Goal: Transaction & Acquisition: Download file/media

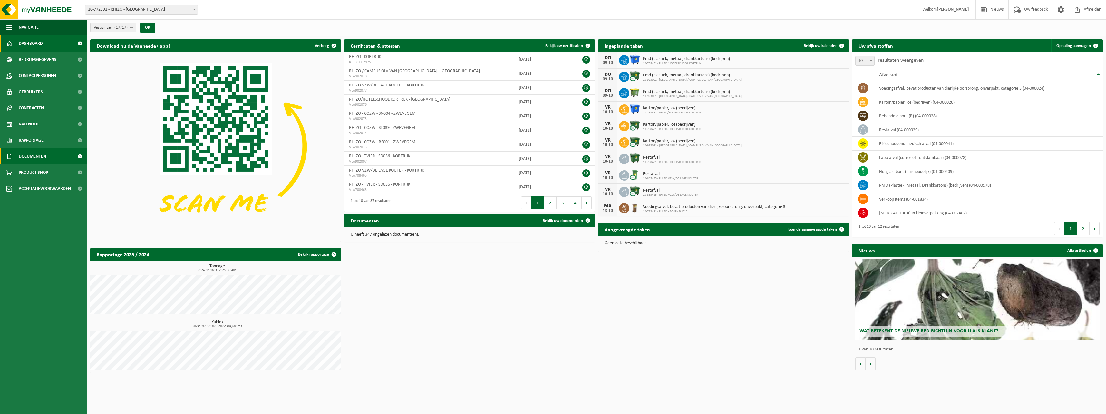
click at [36, 153] on span "Documenten" at bounding box center [32, 156] width 27 height 16
click at [33, 171] on span "Facturen" at bounding box center [28, 172] width 17 height 12
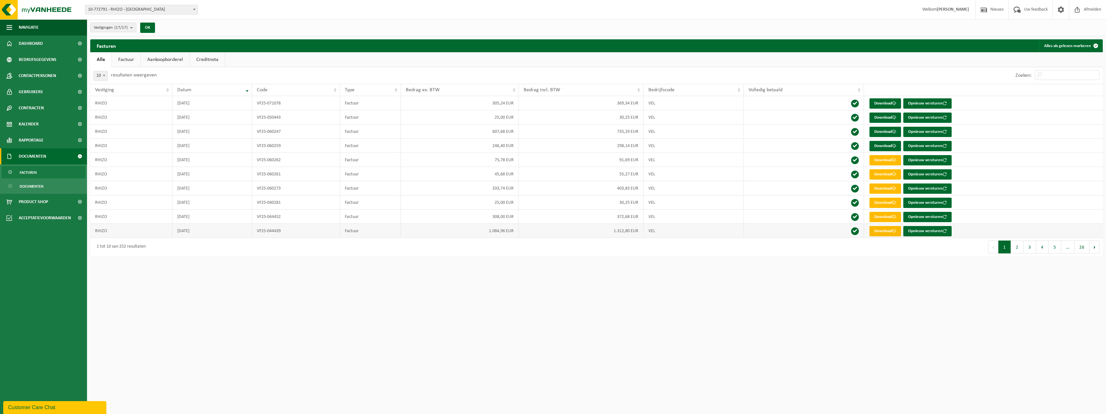
click at [884, 230] on link "Download" at bounding box center [885, 231] width 32 height 10
click at [885, 229] on link "Download" at bounding box center [885, 231] width 32 height 10
click at [883, 217] on link "Download" at bounding box center [885, 217] width 32 height 10
click at [874, 201] on link "Download" at bounding box center [885, 202] width 32 height 10
click at [892, 185] on link "Download" at bounding box center [885, 188] width 32 height 10
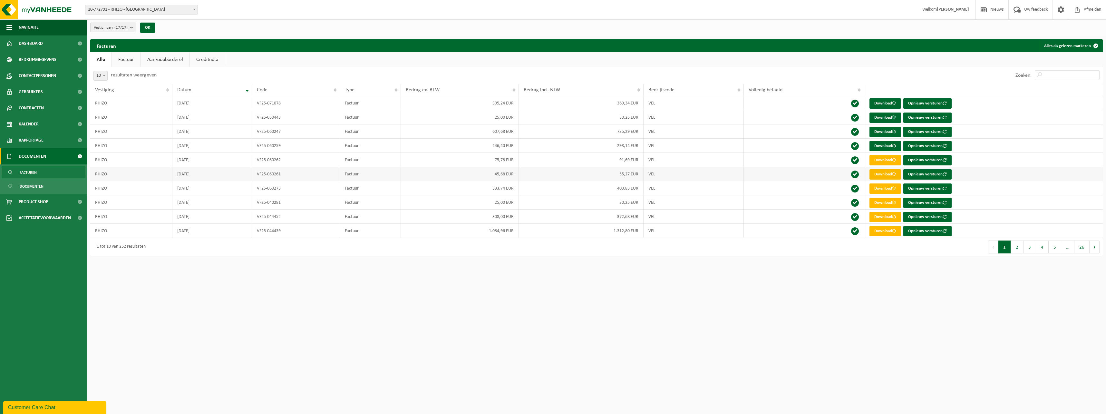
click at [885, 172] on link "Download" at bounding box center [885, 174] width 32 height 10
click at [886, 158] on link "Download" at bounding box center [885, 160] width 32 height 10
click at [883, 147] on link "Download" at bounding box center [885, 146] width 32 height 10
click at [886, 130] on link "Download" at bounding box center [885, 132] width 32 height 10
click at [884, 117] on link "Download" at bounding box center [885, 117] width 32 height 10
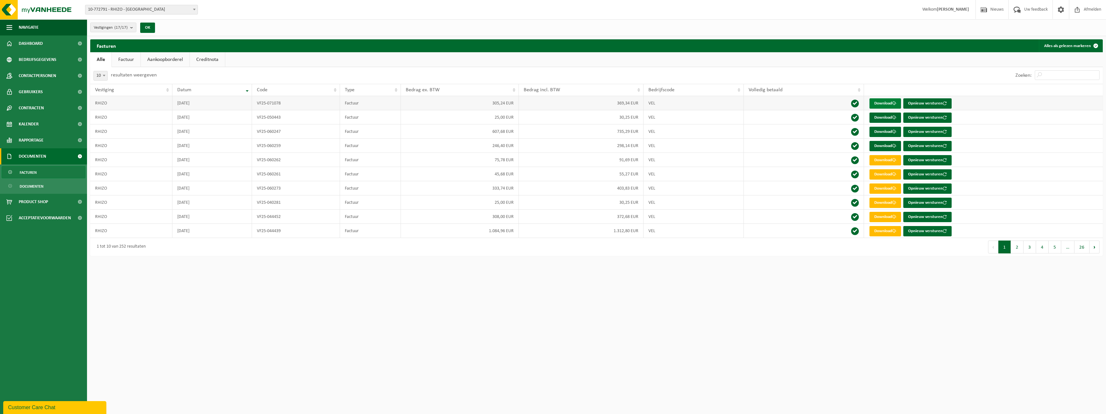
click at [881, 101] on link "Download" at bounding box center [885, 103] width 32 height 10
